Goal: Task Accomplishment & Management: Manage account settings

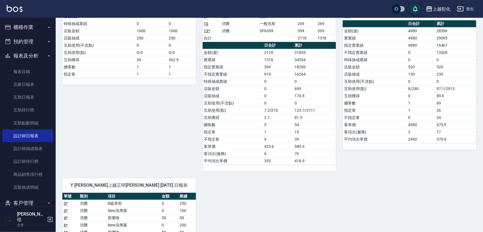
scroll to position [50, 0]
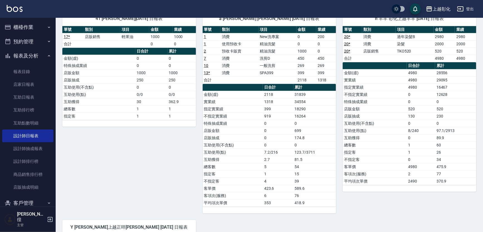
click at [29, 25] on button "櫃檯作業" at bounding box center [27, 27] width 51 height 14
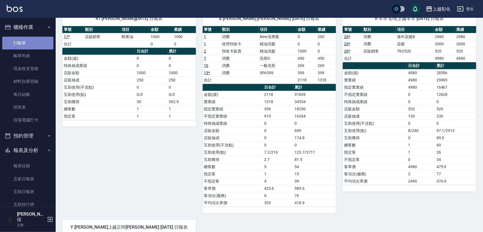
click at [29, 39] on link "打帳單" at bounding box center [27, 43] width 51 height 13
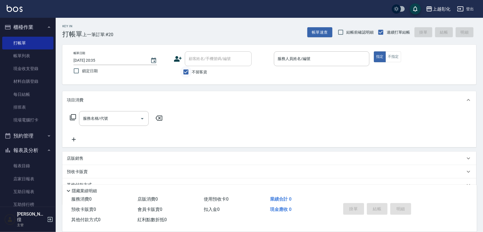
click at [188, 78] on input "不留客資" at bounding box center [186, 72] width 12 height 12
checkbox input "false"
click at [197, 62] on input "顧客姓名/手機號碼/編號" at bounding box center [213, 59] width 53 height 10
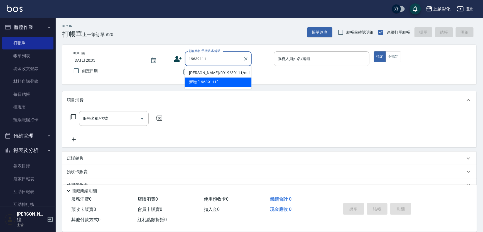
click at [227, 68] on li "[PERSON_NAME]/0919639111/null" at bounding box center [218, 72] width 67 height 9
type input "[PERSON_NAME]/0919639111/null"
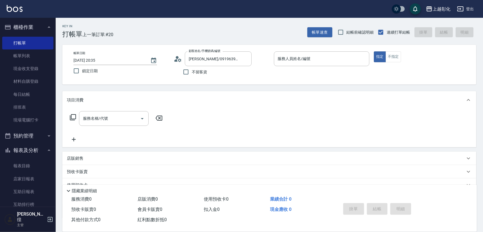
click at [227, 68] on div "不留客資" at bounding box center [213, 72] width 78 height 12
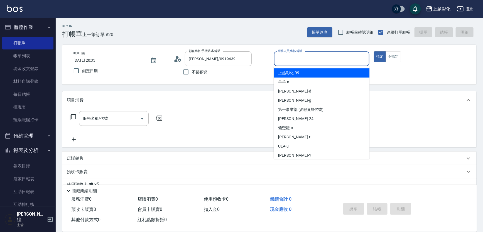
click at [281, 59] on input "服務人員姓名/編號" at bounding box center [321, 59] width 91 height 10
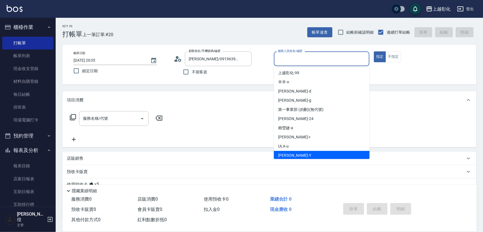
click at [296, 153] on div "[PERSON_NAME] -Y" at bounding box center [322, 155] width 96 height 9
type input "[PERSON_NAME]-Y"
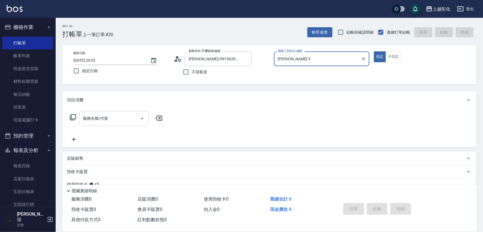
click at [133, 124] on div "服務名稱/代號" at bounding box center [114, 118] width 70 height 15
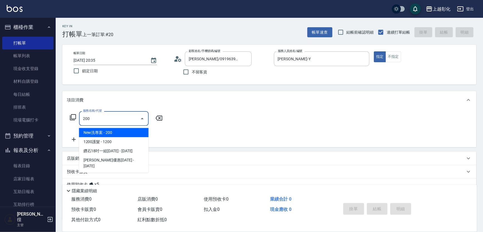
click at [115, 132] on span "New洗專案 - 200" at bounding box center [114, 132] width 70 height 9
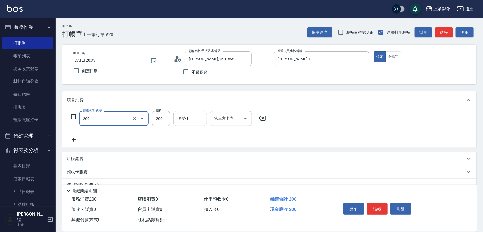
type input "New洗專案(200)"
click at [183, 121] on input "洗髮-1" at bounding box center [190, 119] width 28 height 10
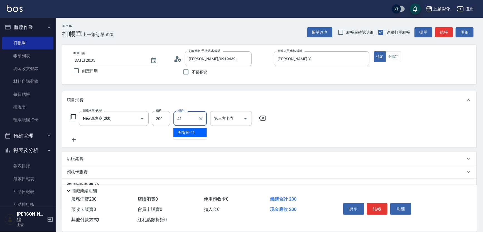
click at [190, 129] on div "[PERSON_NAME]-41" at bounding box center [189, 132] width 33 height 9
type input "[PERSON_NAME]-41"
click at [217, 120] on input "第三方卡券" at bounding box center [227, 119] width 28 height 10
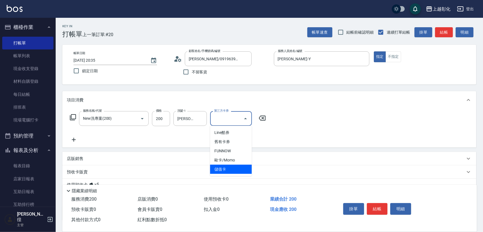
click at [217, 170] on span "儲值卡" at bounding box center [231, 169] width 42 height 9
type input "儲值卡"
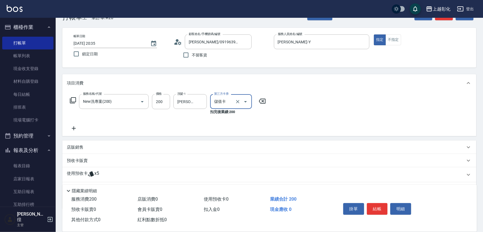
scroll to position [46, 0]
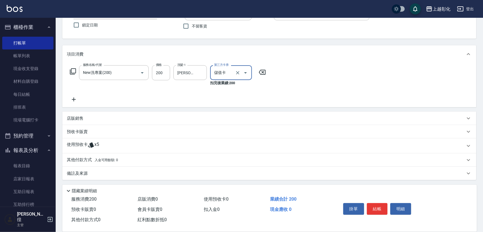
click at [75, 146] on p "使用預收卡" at bounding box center [77, 146] width 21 height 8
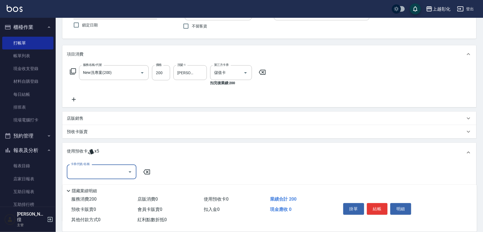
scroll to position [0, 0]
click at [82, 167] on div "卡券代號/名稱" at bounding box center [102, 172] width 70 height 15
click at [91, 186] on div "精油洗髮 剩餘5張" at bounding box center [102, 186] width 70 height 9
type input "精油洗髮"
click at [379, 207] on button "結帳" at bounding box center [377, 209] width 21 height 12
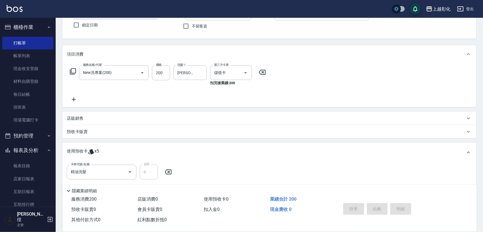
type input "[DATE] 20:36"
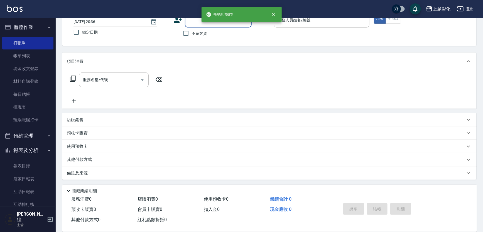
scroll to position [38, 0]
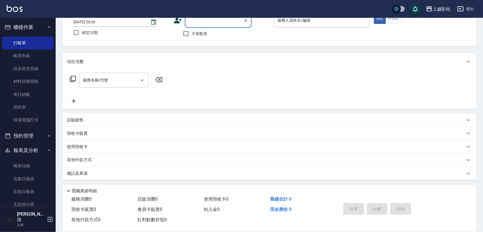
click at [380, 205] on div "掛單 結帳 明細" at bounding box center [377, 210] width 73 height 18
click at [63, 174] on div "Key In 打帳單 上一筆訂單:#21 帳單速查 結帳前確認明細 連續打單結帳 掛單 結帳 明細 帳單日期 [DATE] 20:36 鎖定日期 顧客姓名/手…" at bounding box center [269, 105] width 427 height 253
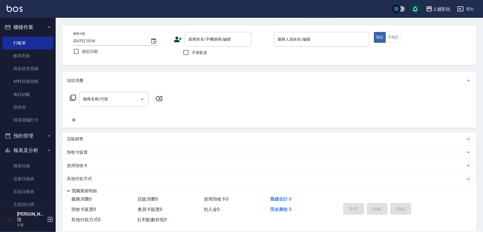
scroll to position [0, 0]
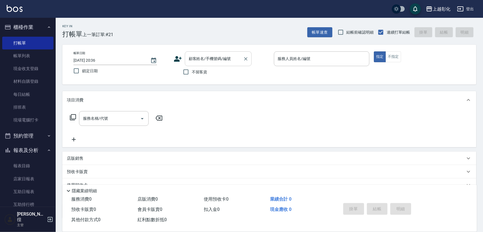
click at [200, 58] on input "顧客姓名/手機號碼/編號" at bounding box center [213, 59] width 53 height 10
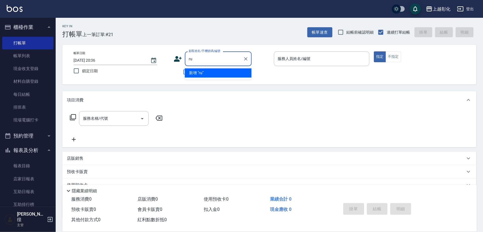
type input "r"
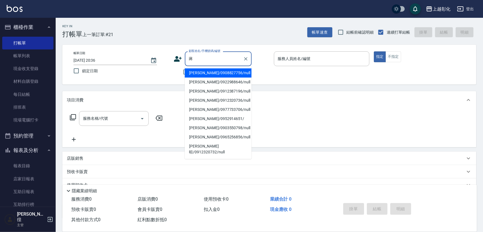
click at [223, 71] on li "[PERSON_NAME]/0908827756/null" at bounding box center [218, 72] width 67 height 9
type input "[PERSON_NAME]/0908827756/null"
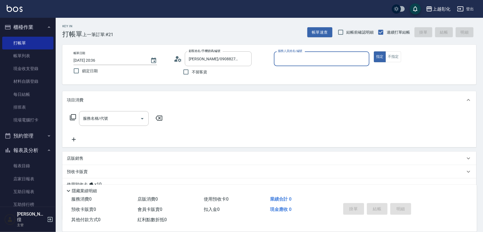
click at [296, 59] on input "服務人員姓名/編號" at bounding box center [321, 59] width 91 height 10
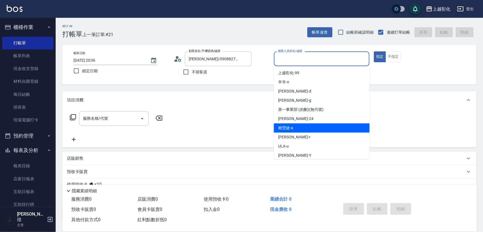
click at [298, 127] on div "[PERSON_NAME]" at bounding box center [322, 128] width 96 height 9
type input "[PERSON_NAME]"
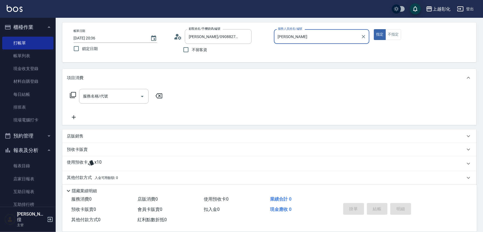
scroll to position [15, 0]
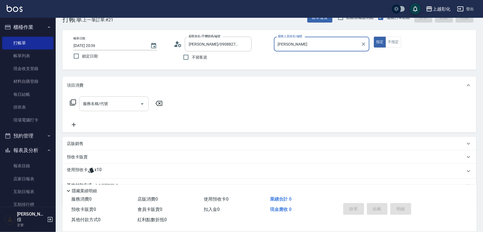
click at [122, 101] on input "服務名稱/代號" at bounding box center [110, 104] width 56 height 10
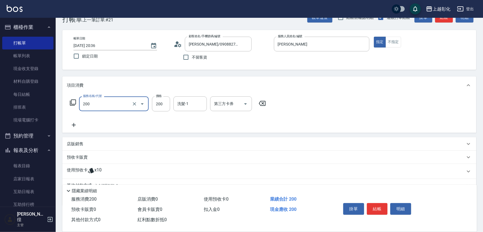
type input "New洗專案(200)"
type input "ㄇ"
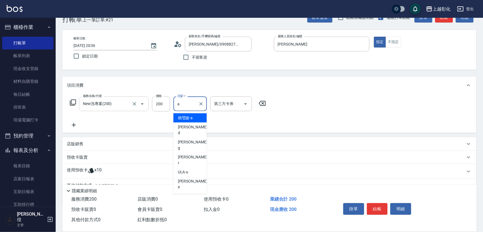
type input "[PERSON_NAME]"
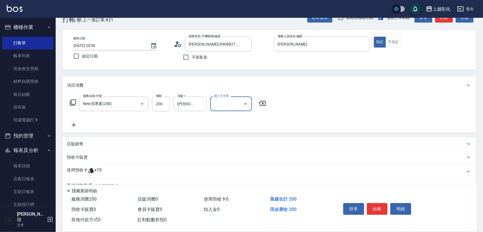
click at [243, 101] on icon "Open" at bounding box center [245, 104] width 7 height 7
click at [230, 156] on span "儲值卡" at bounding box center [231, 154] width 42 height 9
type input "儲值卡"
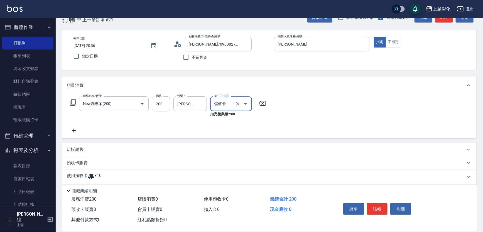
click at [144, 176] on div "使用預收卡 x10" at bounding box center [266, 177] width 398 height 8
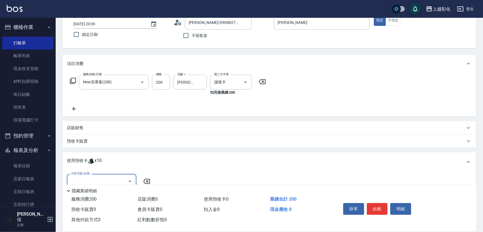
scroll to position [65, 0]
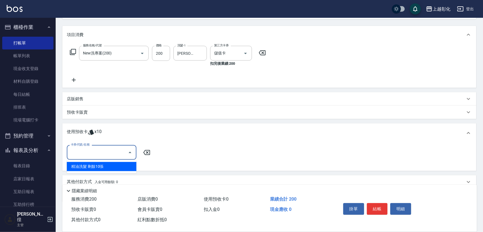
click at [89, 156] on input "卡券代號/名稱" at bounding box center [97, 153] width 56 height 10
click at [92, 166] on div "精油洗髮 剩餘10張" at bounding box center [102, 166] width 70 height 9
type input "精油洗髮"
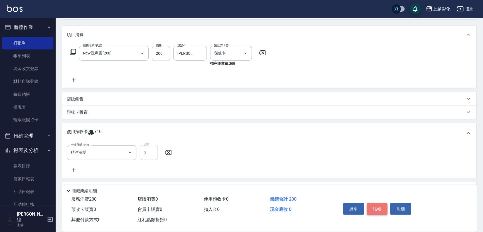
click at [369, 205] on button "結帳" at bounding box center [377, 209] width 21 height 12
type input "[DATE] 21:01"
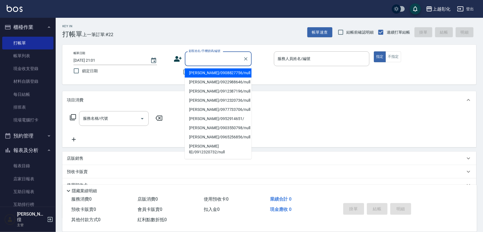
type input "[PERSON_NAME]/0908827756/null"
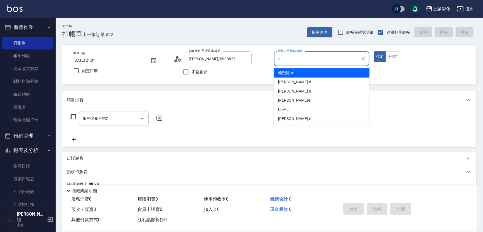
type input "[PERSON_NAME]"
type button "true"
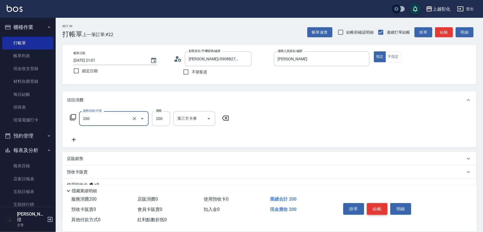
type input "New洗專案(200)"
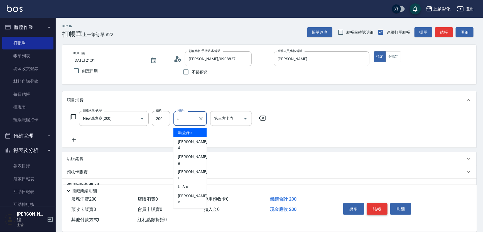
type input "[PERSON_NAME]"
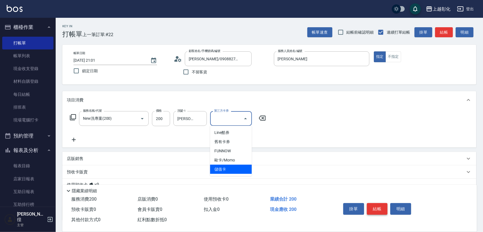
type input "儲值卡"
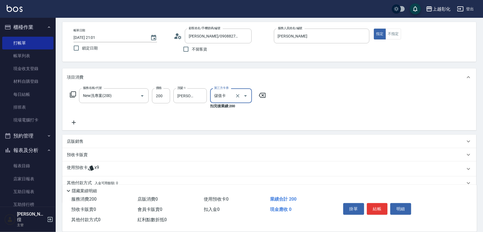
scroll to position [46, 0]
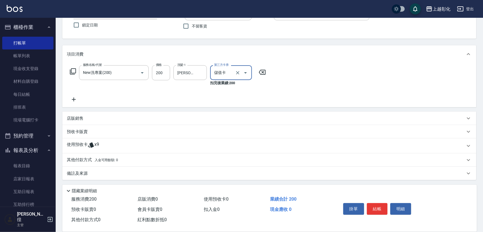
click at [139, 147] on div "使用預收卡 x9" at bounding box center [266, 146] width 398 height 8
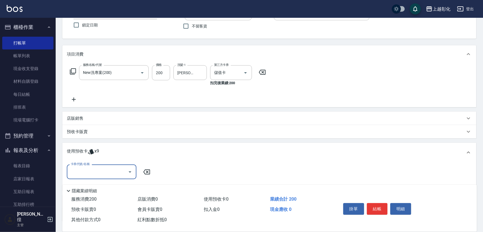
scroll to position [0, 0]
click at [100, 171] on input "卡券代號/名稱" at bounding box center [97, 172] width 56 height 10
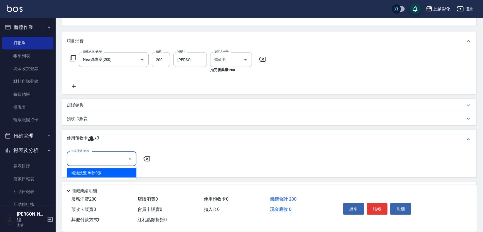
scroll to position [71, 0]
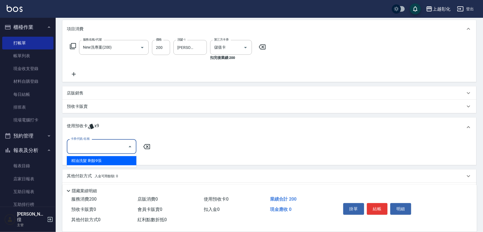
click at [104, 159] on div "精油洗髮 剩餘9張" at bounding box center [102, 160] width 70 height 9
type input "精油洗髮"
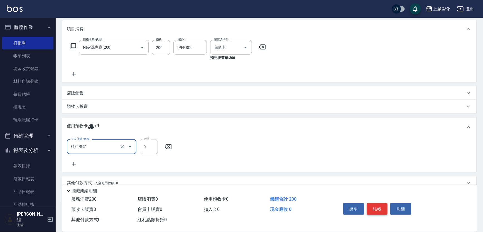
click at [375, 203] on button "結帳" at bounding box center [377, 209] width 21 height 12
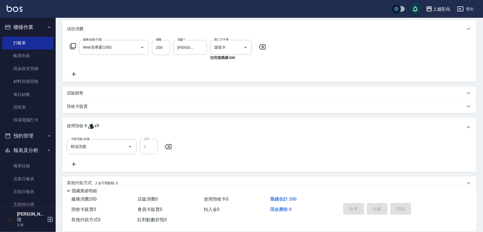
type input "[DATE] 21:02"
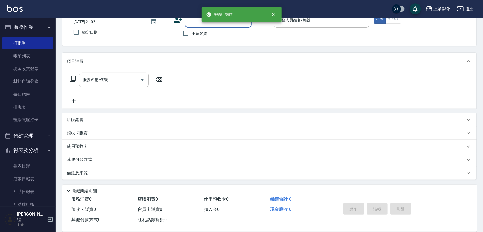
scroll to position [0, 0]
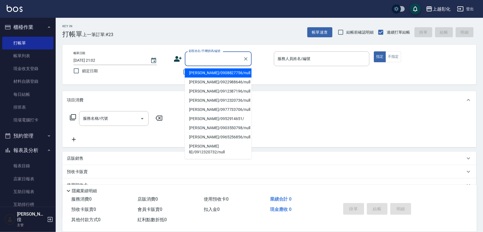
type input "[PERSON_NAME]/0908827756/null"
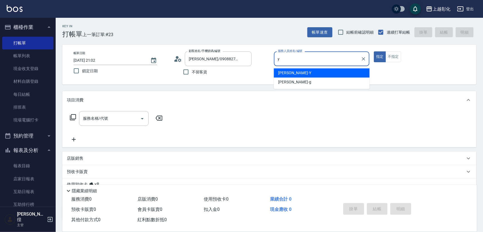
type input "[PERSON_NAME]-Y"
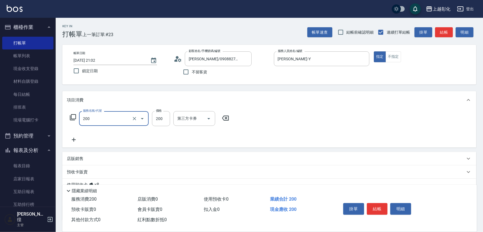
type input "New洗專案(200)"
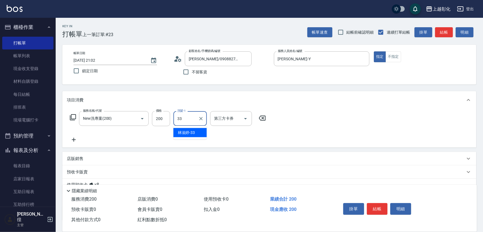
type input "林渝婷-33"
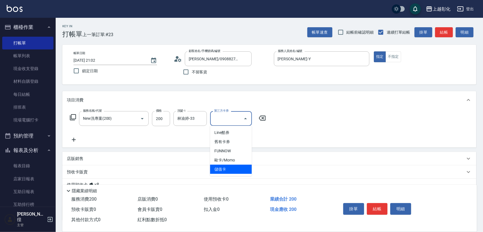
type input "儲值卡"
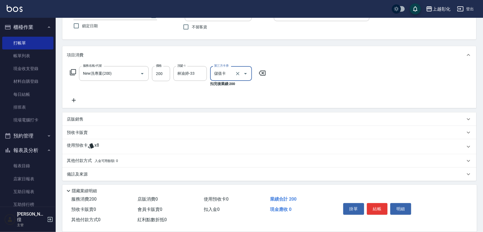
scroll to position [46, 0]
click at [108, 145] on div "使用預收卡 x8" at bounding box center [266, 146] width 398 height 8
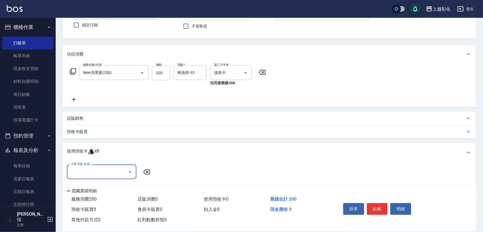
scroll to position [0, 0]
click at [97, 171] on input "卡券代號/名稱" at bounding box center [97, 172] width 56 height 10
click at [106, 188] on div "精油洗髮 剩餘8張" at bounding box center [102, 186] width 70 height 9
type input "精油洗髮"
click at [375, 205] on button "結帳" at bounding box center [377, 209] width 21 height 12
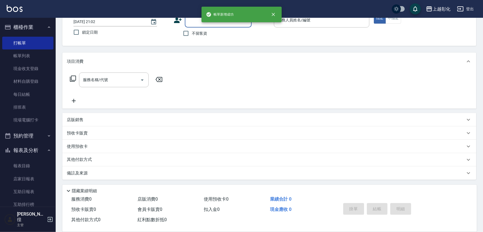
scroll to position [38, 0]
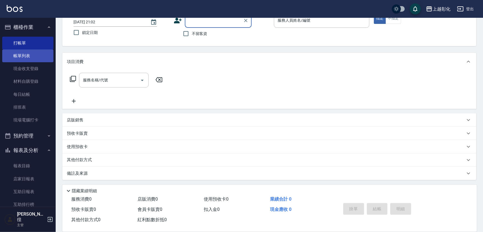
click at [20, 57] on link "帳單列表" at bounding box center [27, 56] width 51 height 13
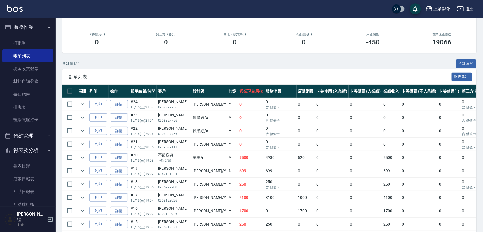
scroll to position [76, 0]
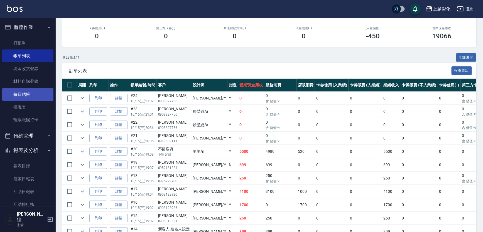
click at [25, 92] on link "每日結帳" at bounding box center [27, 94] width 51 height 13
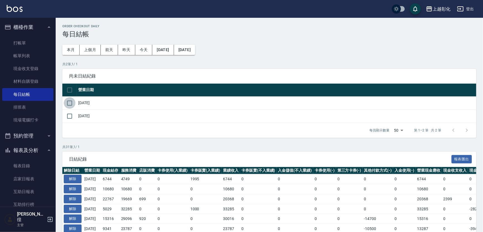
click at [68, 103] on input "checkbox" at bounding box center [70, 103] width 12 height 12
checkbox input "true"
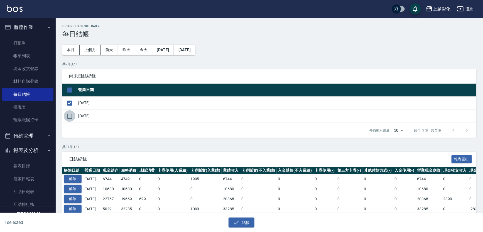
drag, startPoint x: 66, startPoint y: 118, endPoint x: 70, endPoint y: 117, distance: 4.1
click at [66, 118] on input "checkbox" at bounding box center [70, 116] width 12 height 12
checkbox input "true"
click at [249, 222] on button "結帳" at bounding box center [241, 223] width 26 height 10
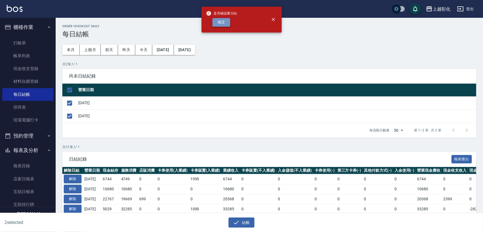
click at [226, 24] on button "確定" at bounding box center [221, 22] width 18 height 9
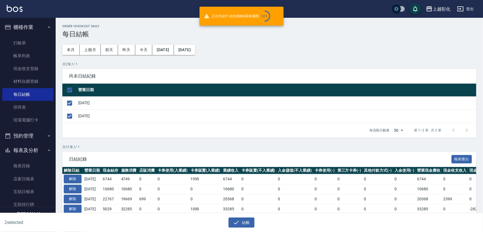
checkbox input "false"
